Goal: Task Accomplishment & Management: Manage account settings

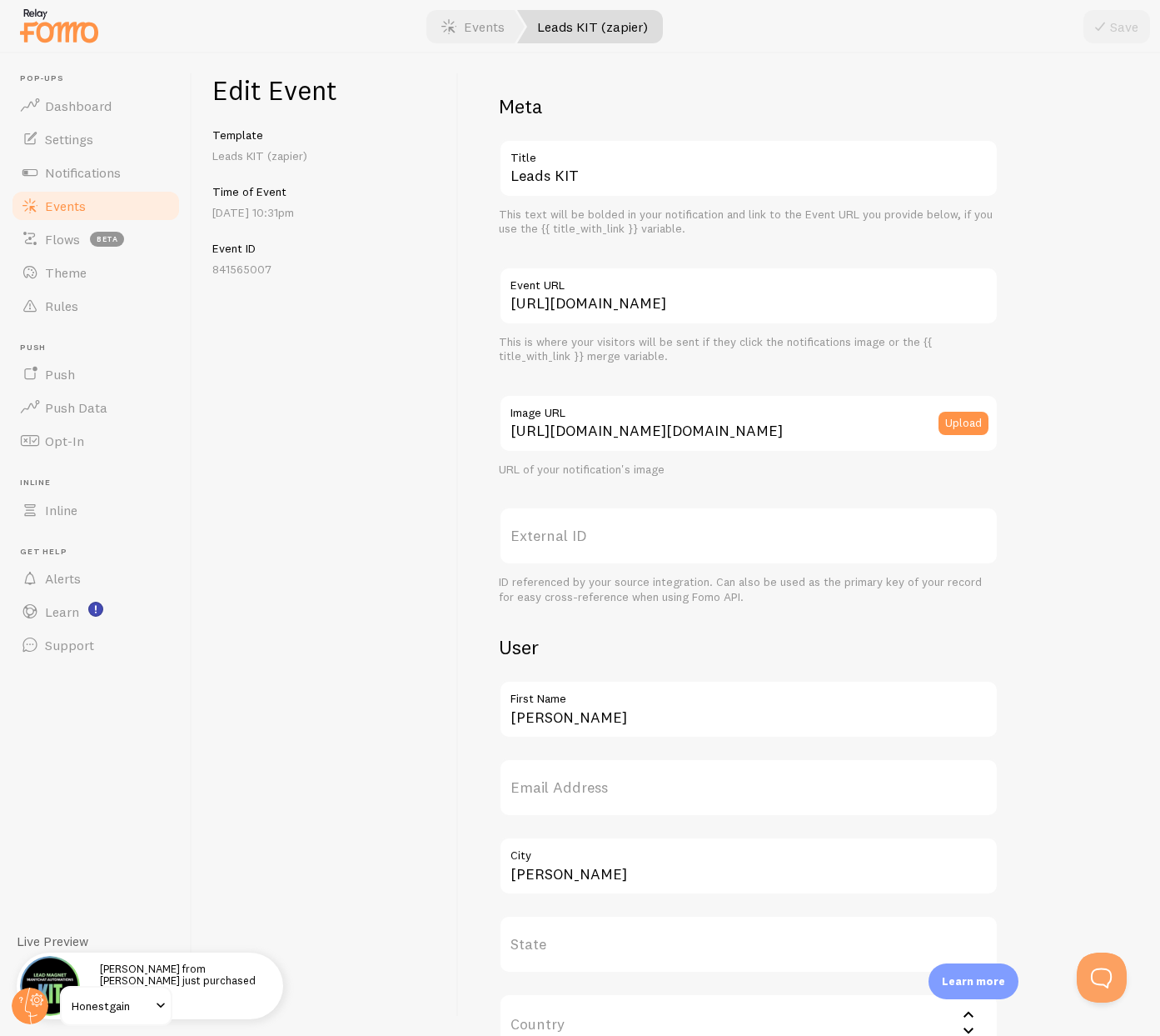
click at [72, 207] on span "Events" at bounding box center [65, 206] width 41 height 16
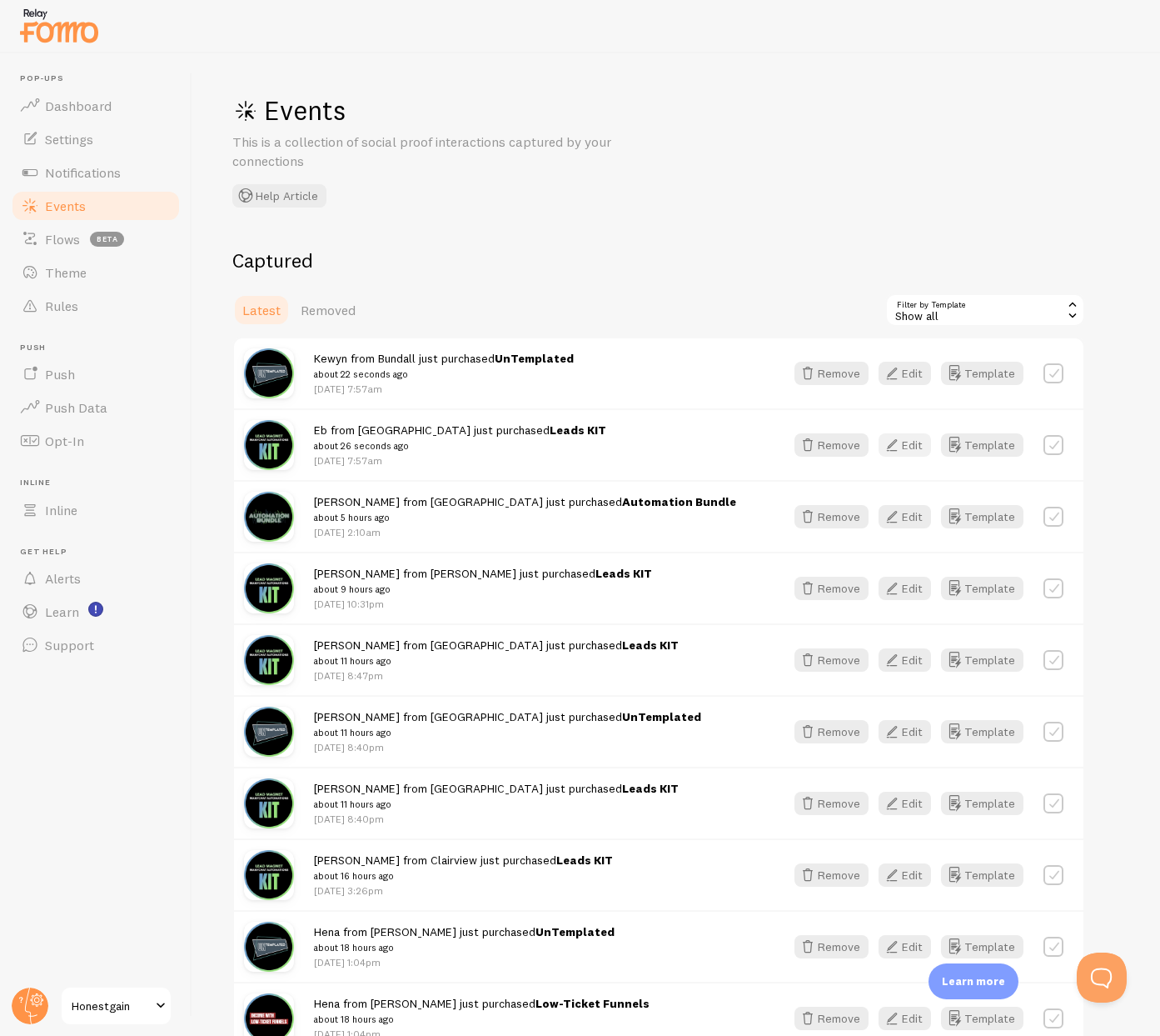
click at [909, 442] on button "Edit" at bounding box center [905, 445] width 53 height 24
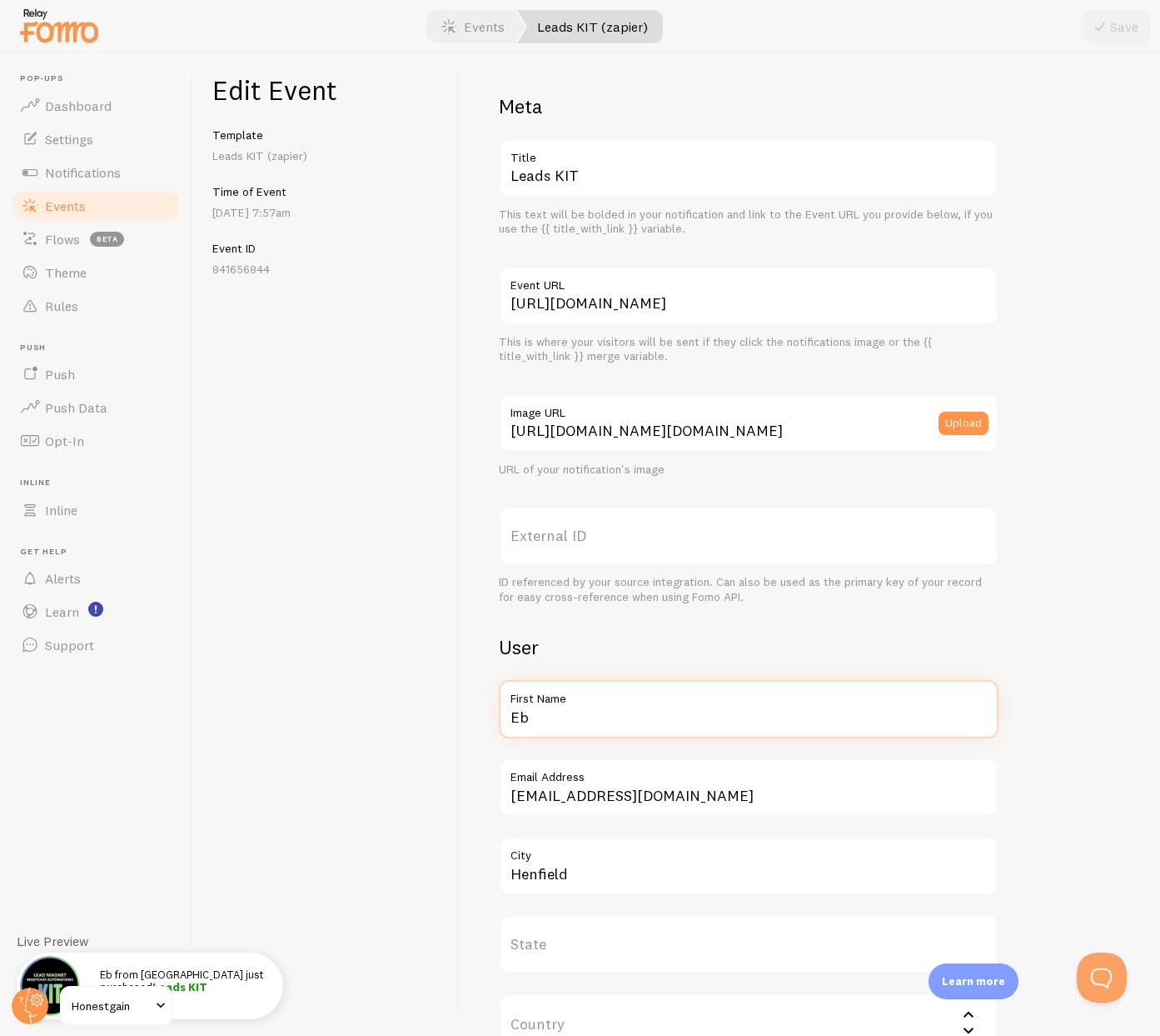
click at [549, 709] on input "Eb" at bounding box center [749, 709] width 500 height 58
type input "Elijah"
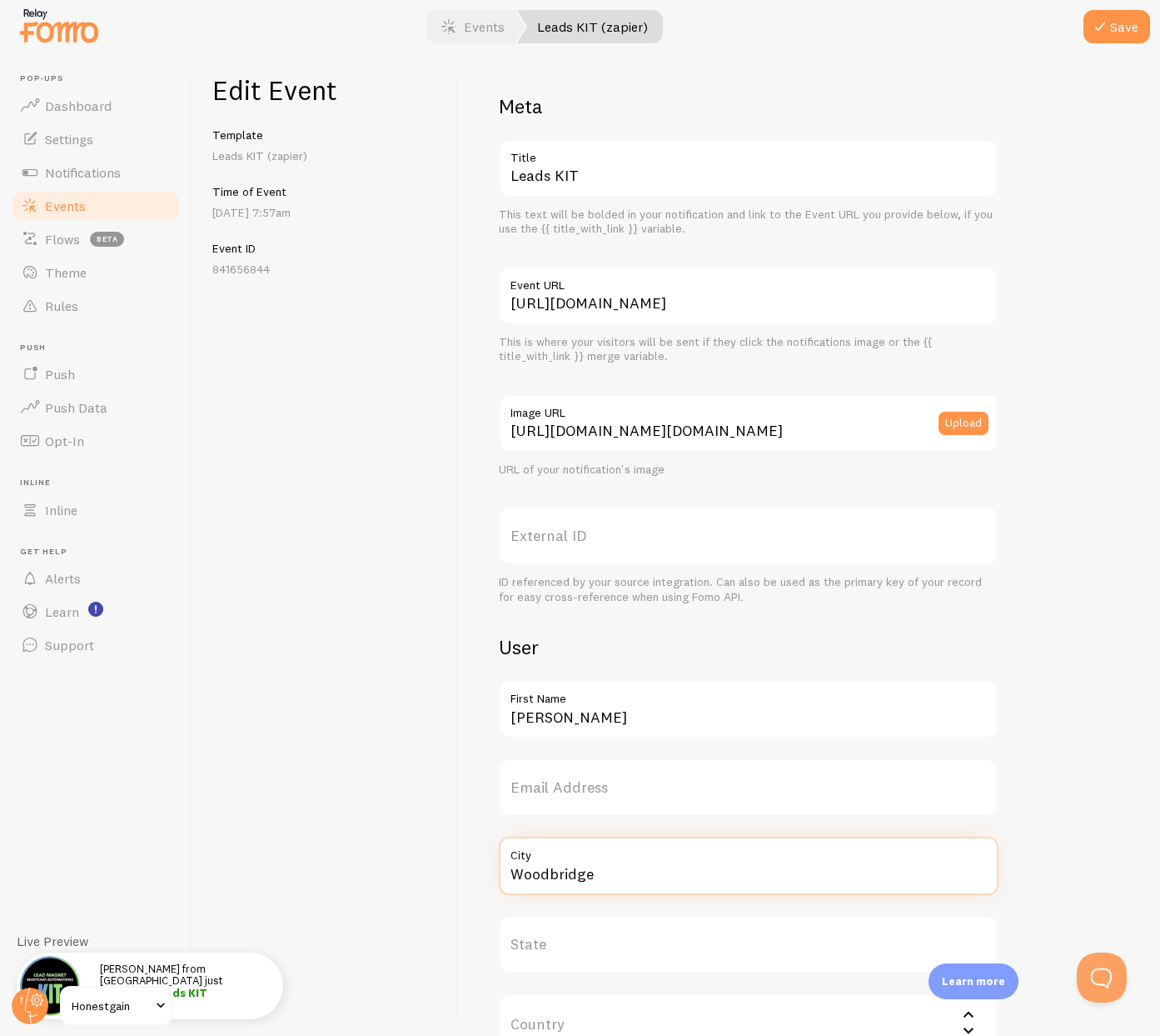
click at [541, 874] on input "Woodbridge" at bounding box center [749, 866] width 500 height 58
type input "Woodbridge"
click at [1111, 35] on button "Save" at bounding box center [1117, 26] width 67 height 34
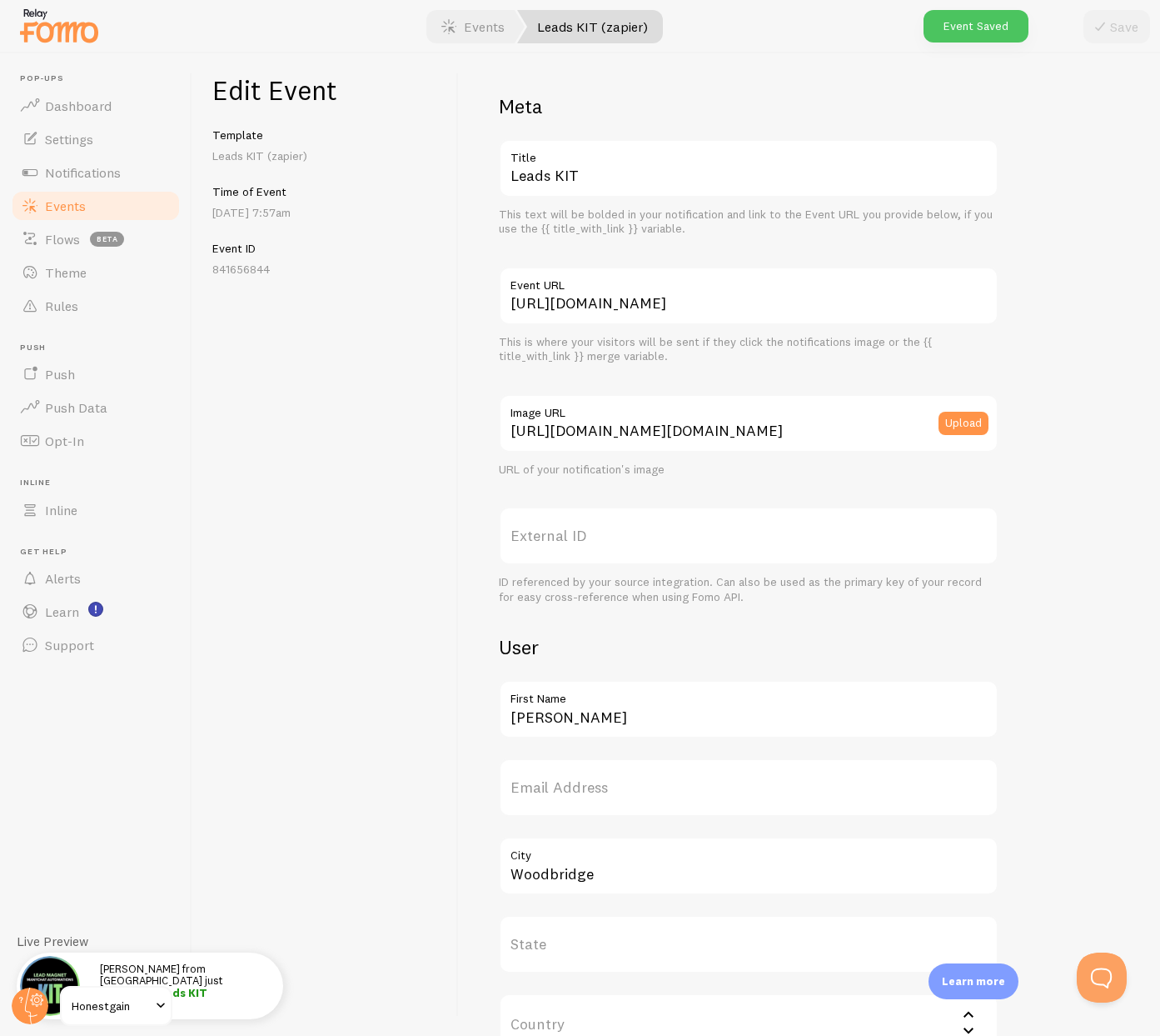
click at [87, 211] on link "Events" at bounding box center [95, 206] width 171 height 34
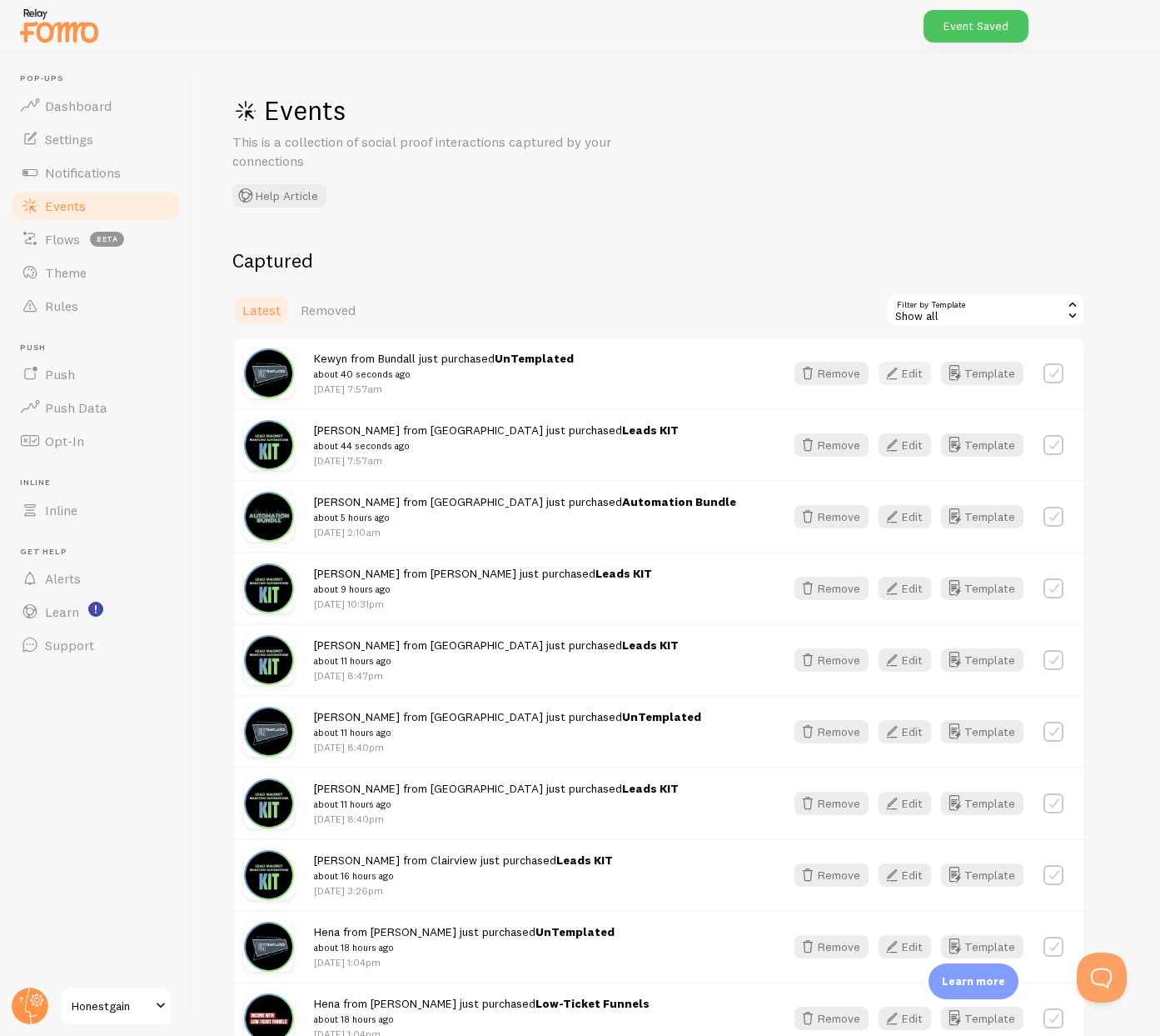
click at [913, 376] on button "Edit" at bounding box center [905, 373] width 53 height 24
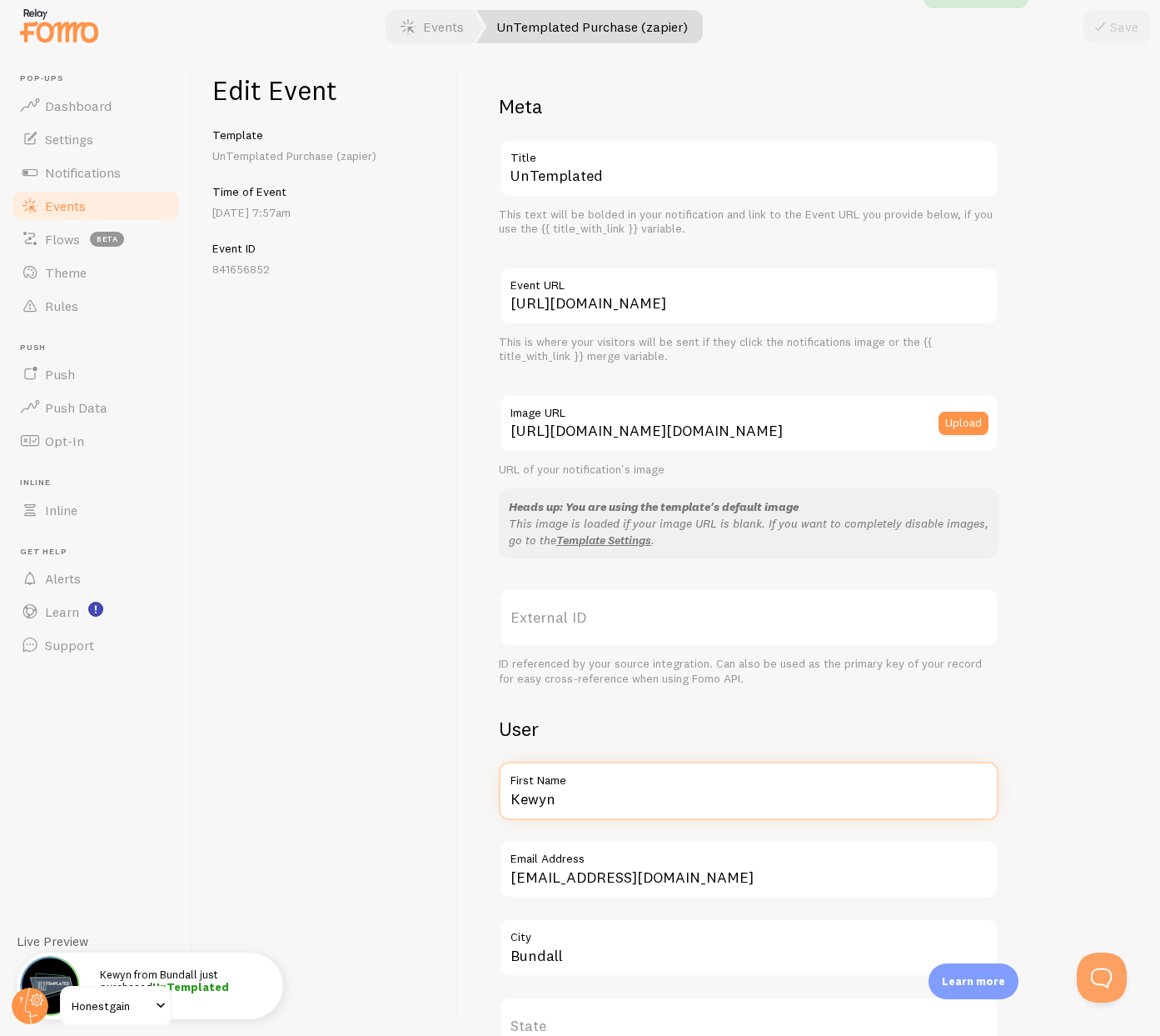
click at [561, 796] on input "Kewyn" at bounding box center [749, 790] width 500 height 58
type input "Elijah"
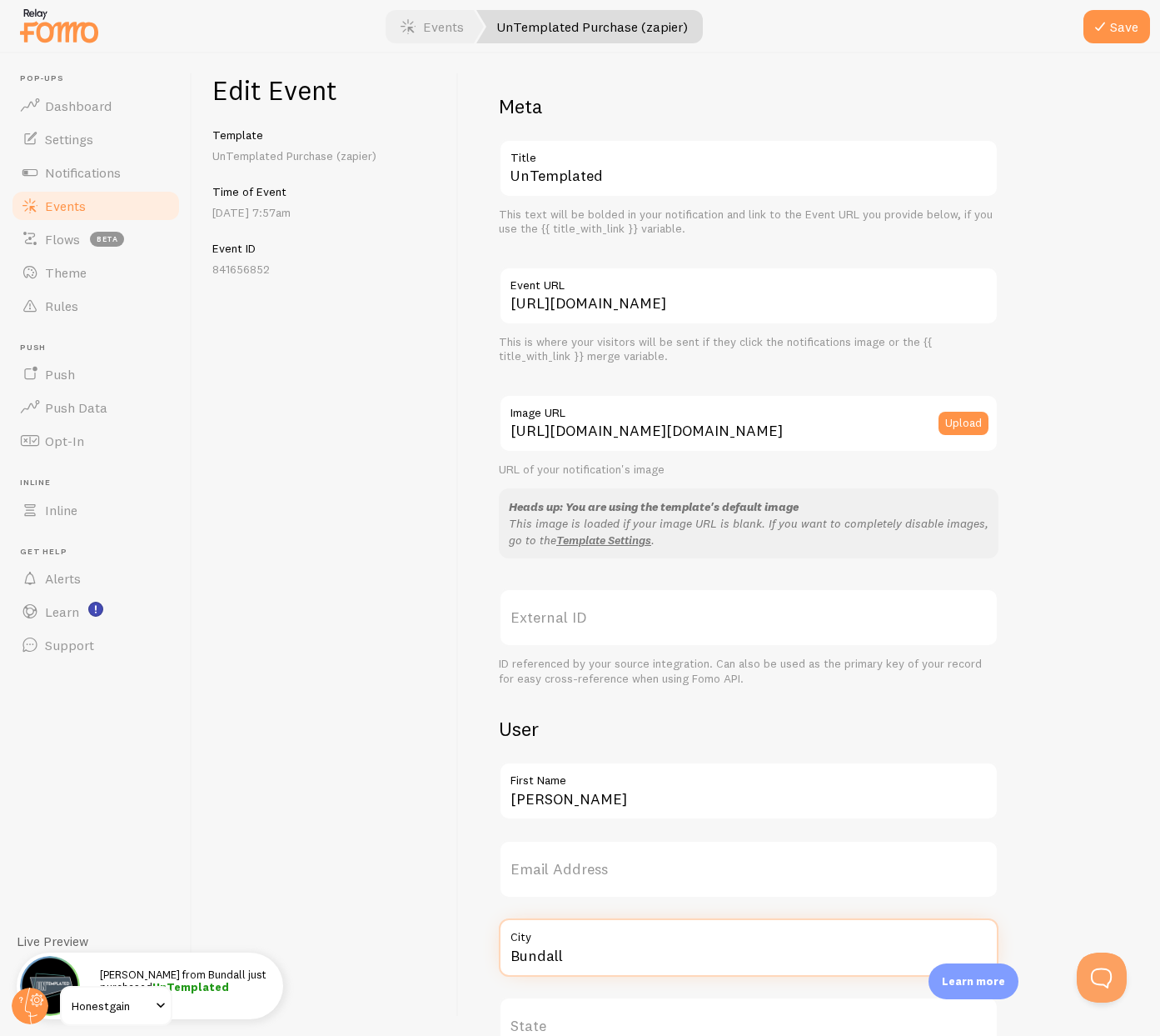
paste input "Woodbridge"
type input "Woodbridge"
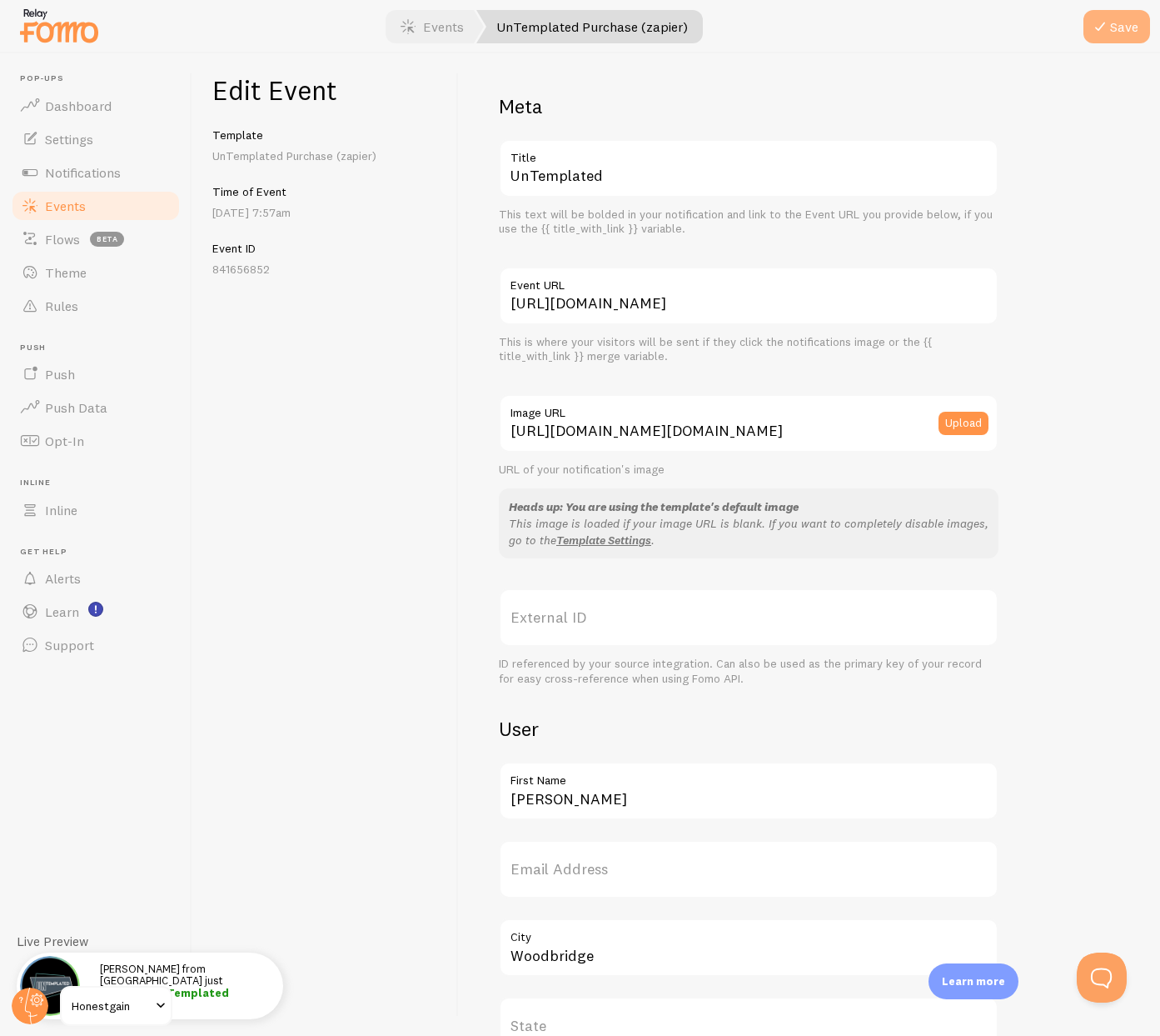
click at [1114, 28] on button "Save" at bounding box center [1117, 26] width 67 height 34
click at [76, 204] on span "Events" at bounding box center [65, 206] width 41 height 16
